Goal: Task Accomplishment & Management: Use online tool/utility

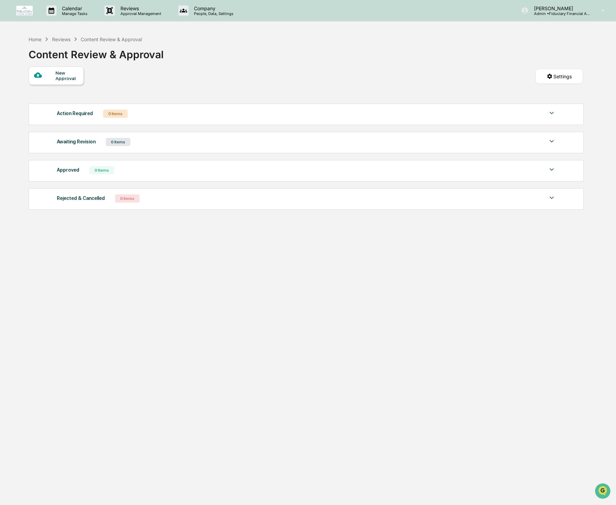
click at [60, 39] on div "Reviews" at bounding box center [61, 39] width 18 height 6
click at [32, 40] on div "Home" at bounding box center [35, 39] width 13 height 6
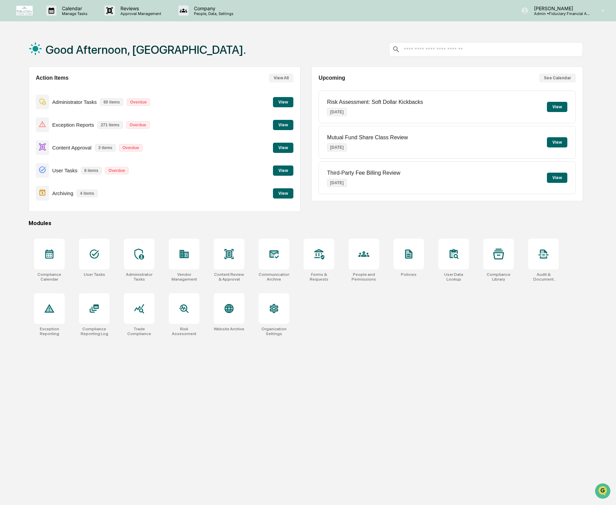
click at [279, 150] on button "View" at bounding box center [283, 148] width 20 height 10
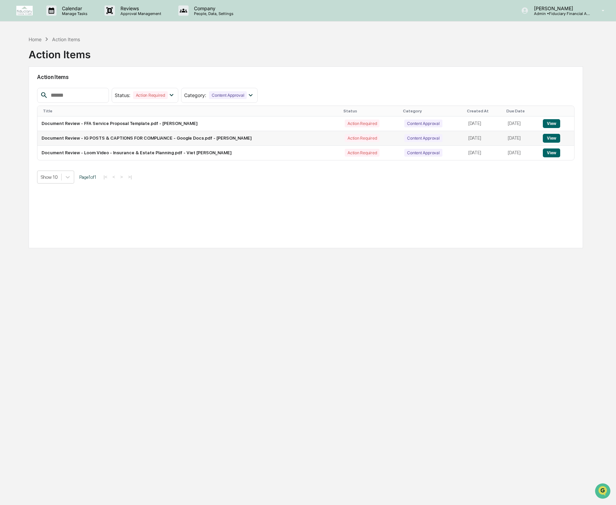
click at [554, 138] on button "View" at bounding box center [551, 138] width 17 height 9
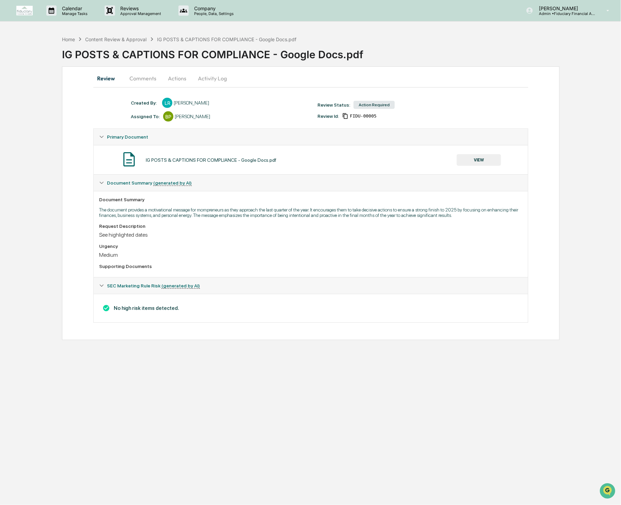
click at [473, 160] on button "VIEW" at bounding box center [479, 160] width 44 height 12
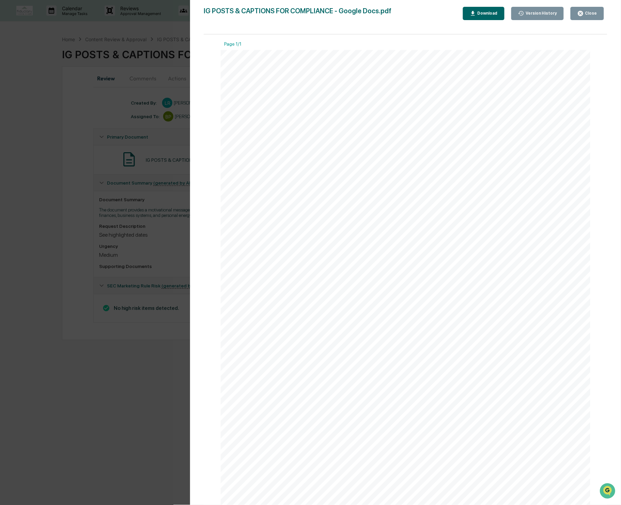
click at [593, 9] on button "Close" at bounding box center [587, 13] width 33 height 13
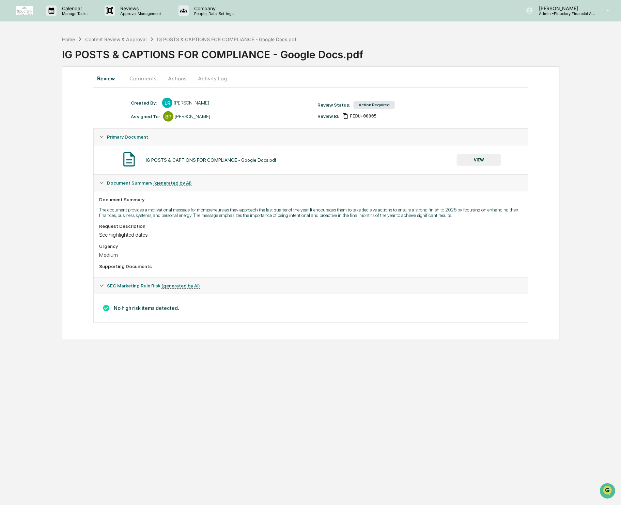
click at [177, 79] on button "Actions" at bounding box center [177, 78] width 31 height 16
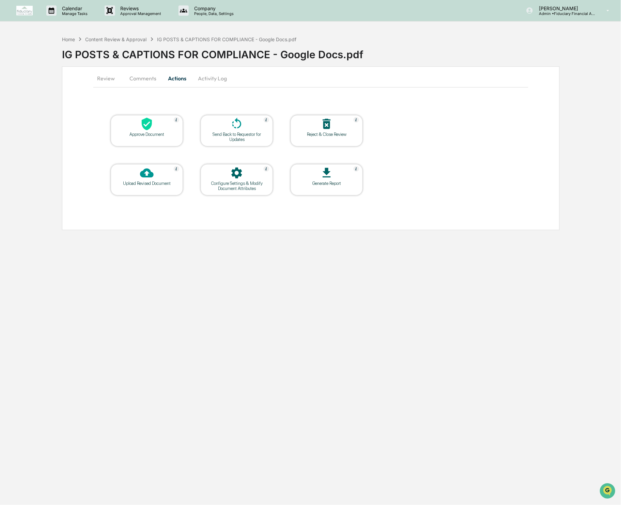
click at [153, 132] on div "Approve Document" at bounding box center [146, 134] width 61 height 5
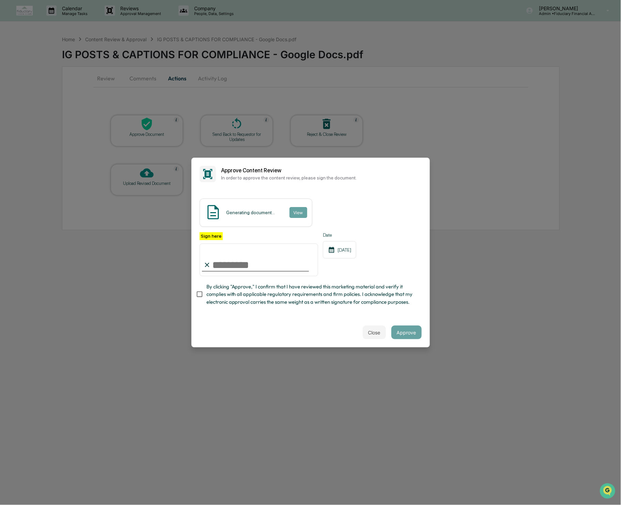
type input "**********"
click at [409, 331] on button "Approve" at bounding box center [406, 333] width 30 height 14
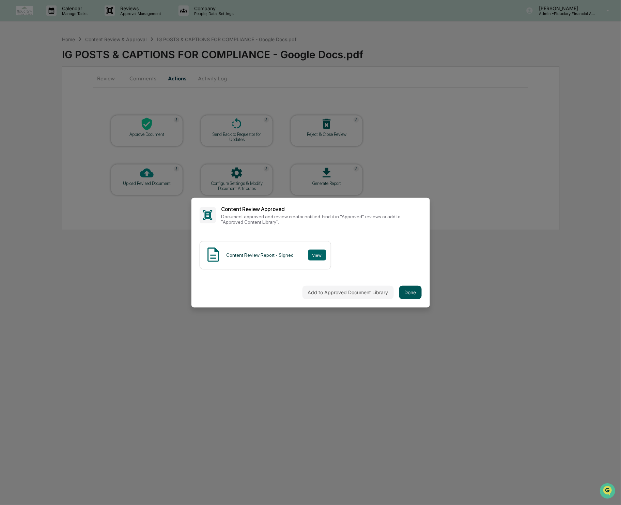
click at [407, 292] on button "Done" at bounding box center [410, 293] width 22 height 14
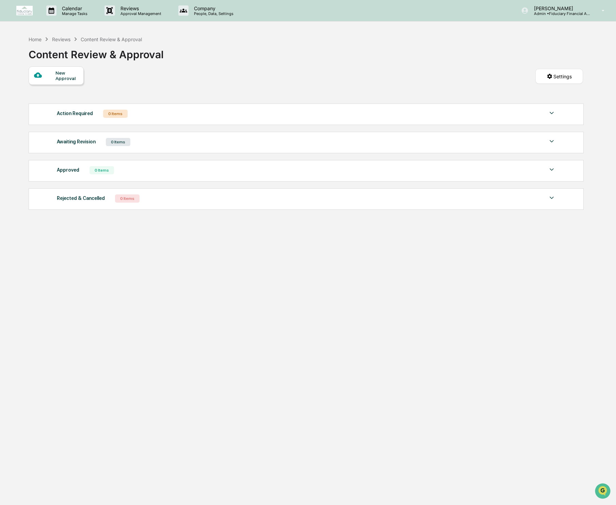
click at [65, 35] on div "Home Reviews Content Review & Approval" at bounding box center [85, 38] width 113 height 7
click at [64, 38] on div "Reviews" at bounding box center [61, 39] width 18 height 6
click at [38, 40] on div "Home" at bounding box center [35, 39] width 13 height 6
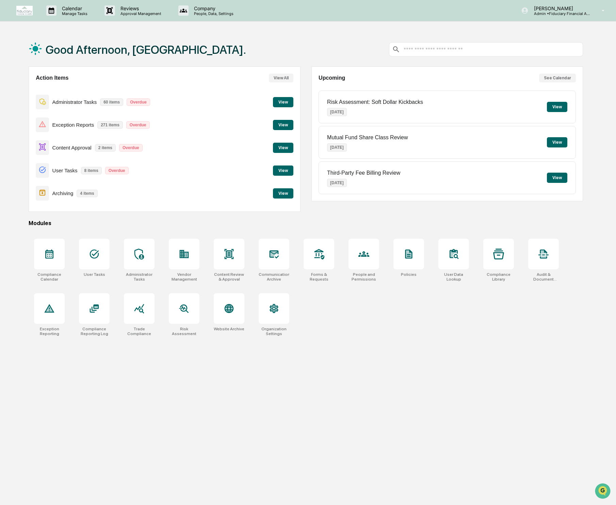
click at [282, 173] on button "View" at bounding box center [283, 171] width 20 height 10
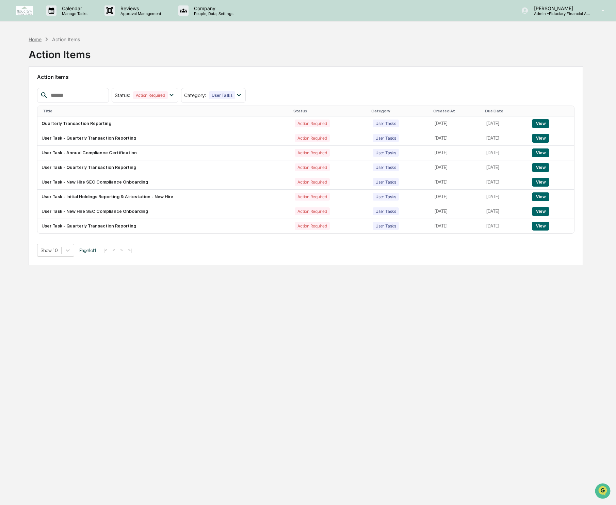
click at [35, 40] on div "Home" at bounding box center [35, 39] width 13 height 6
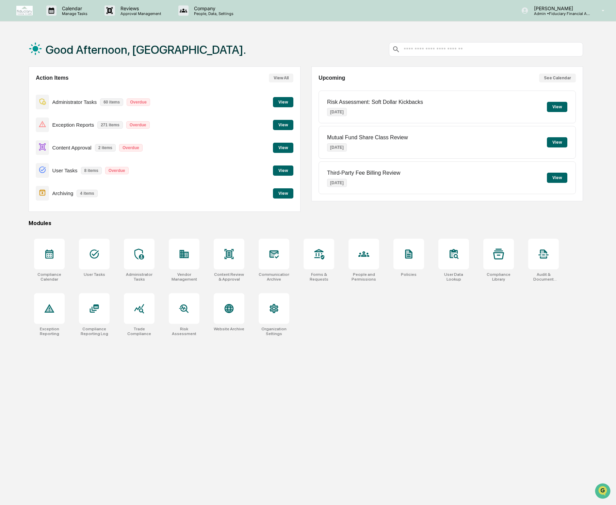
click at [287, 148] on button "View" at bounding box center [283, 148] width 20 height 10
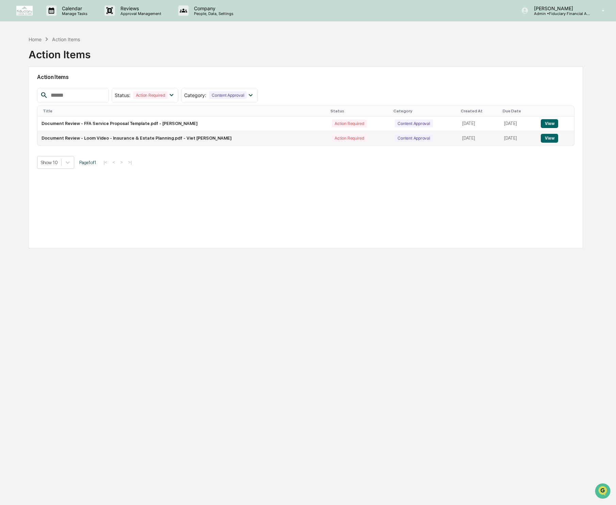
click at [559, 139] on button "View" at bounding box center [549, 138] width 17 height 9
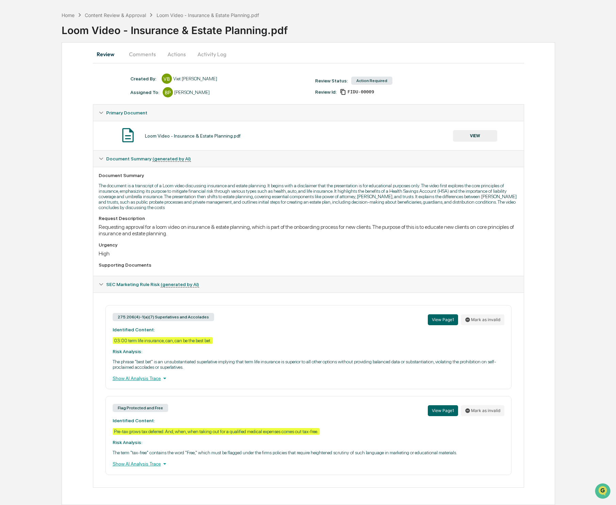
scroll to position [11, 0]
